Goal: Check status

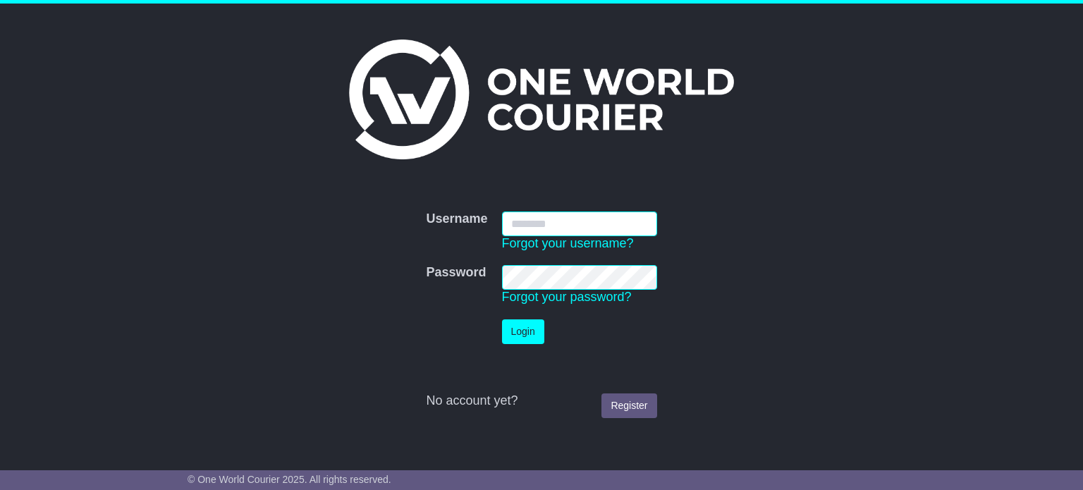
click at [532, 216] on input "Username" at bounding box center [579, 224] width 155 height 25
type input "**********"
click at [530, 329] on button "Login" at bounding box center [523, 332] width 42 height 25
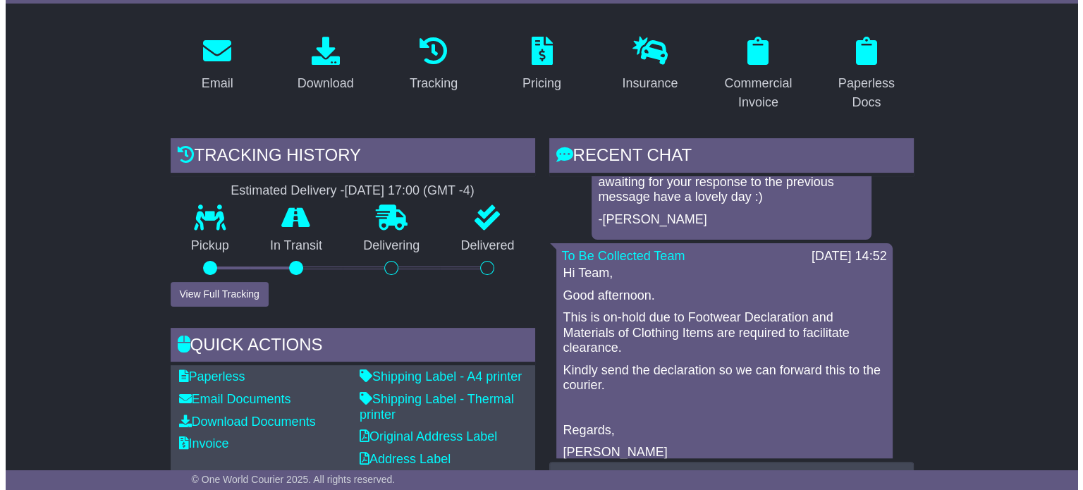
scroll to position [141, 0]
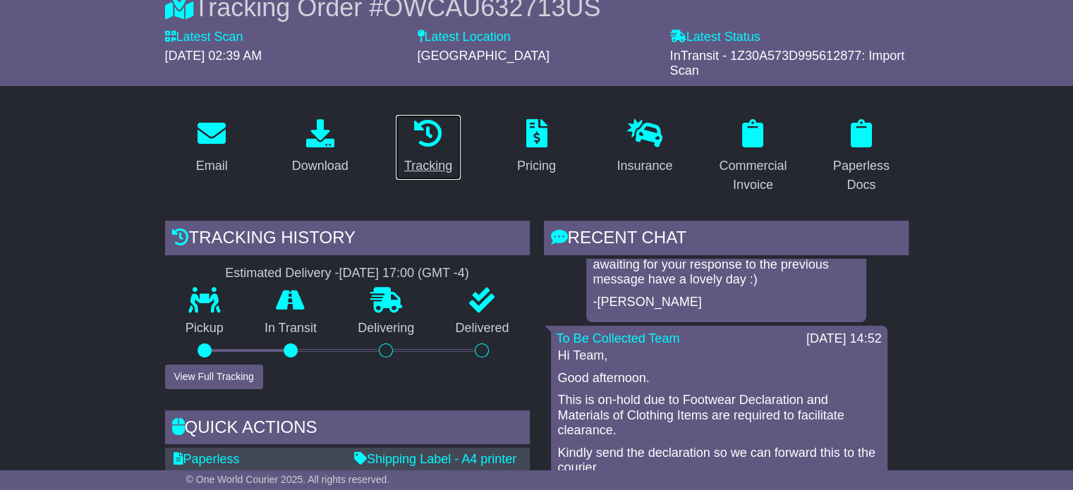
click at [427, 135] on icon at bounding box center [428, 133] width 28 height 28
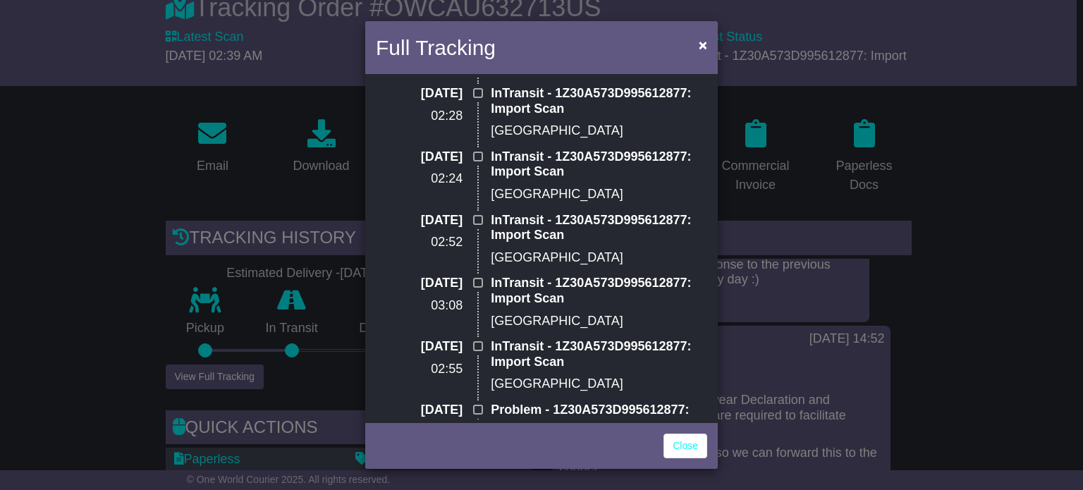
scroll to position [0, 0]
